Goal: Book appointment/travel/reservation

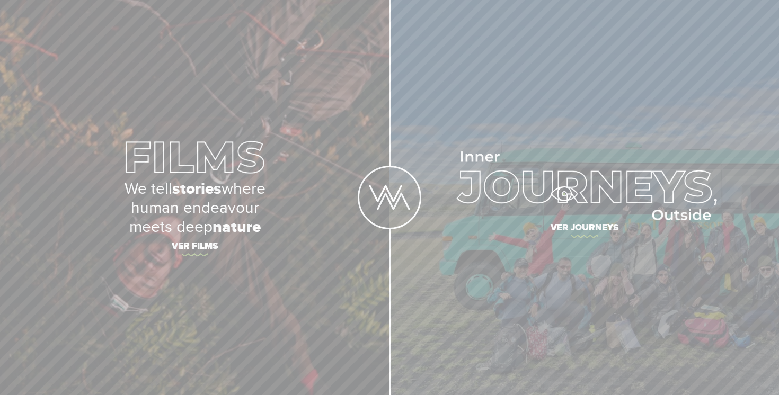
click at [564, 194] on img at bounding box center [583, 185] width 265 height 69
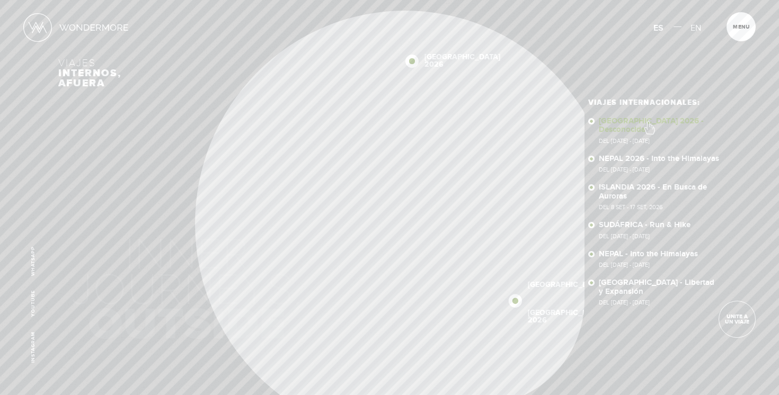
click at [649, 122] on link "SUDÁFRICA 2026 - Desconocida Del 16 - 29 OCT 2026" at bounding box center [659, 130] width 122 height 27
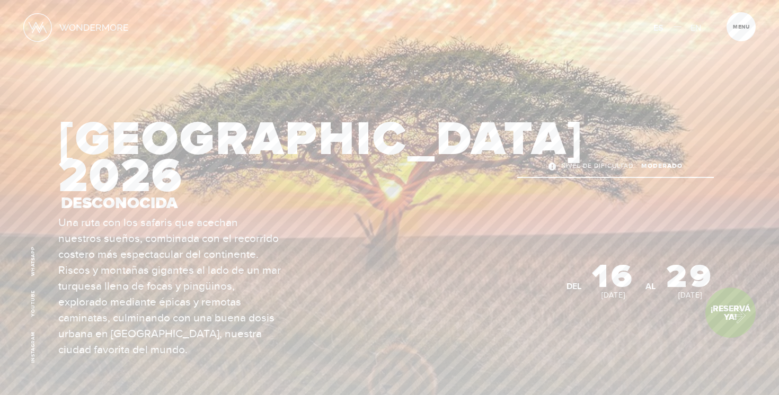
click at [732, 313] on link "¡Reservá Ya!" at bounding box center [730, 313] width 50 height 50
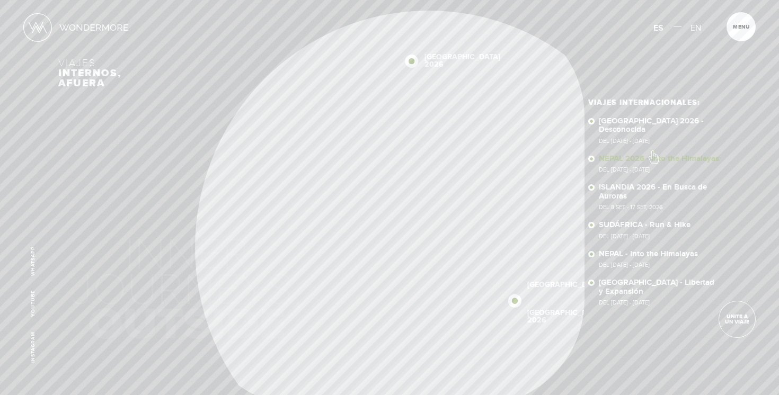
click at [653, 155] on link "NEPAL 2026 - Into the Himalayas Del 11 - 23 NOV 2026" at bounding box center [659, 164] width 122 height 19
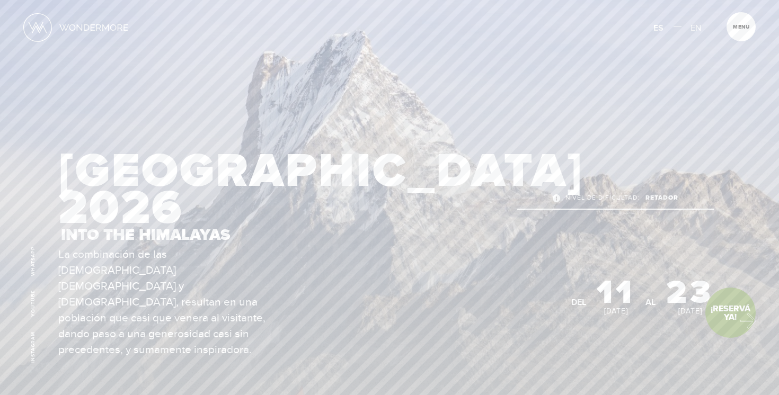
click at [742, 319] on link "¡Reservá Ya!" at bounding box center [730, 313] width 50 height 50
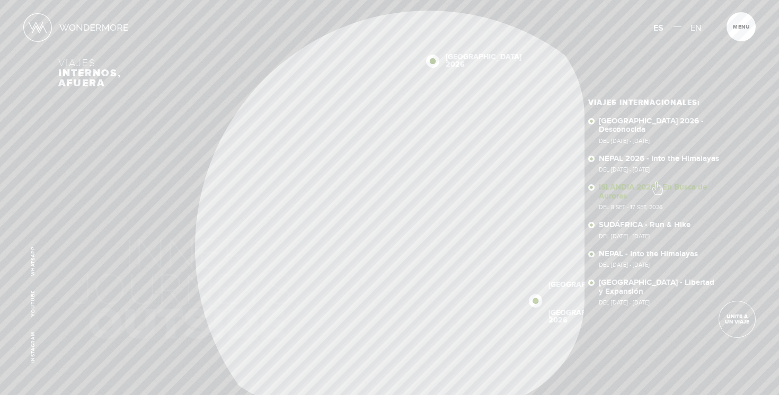
click at [656, 183] on link "ISLANDIA 2026 - En Busca de Auroras Del 8 SET - 17 SET, 2026" at bounding box center [659, 196] width 122 height 27
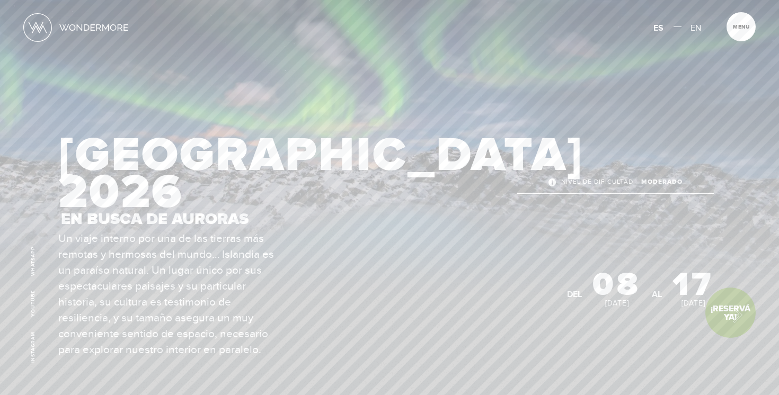
click at [729, 313] on link "¡Reservá Ya!" at bounding box center [730, 313] width 50 height 50
